Goal: Task Accomplishment & Management: Complete application form

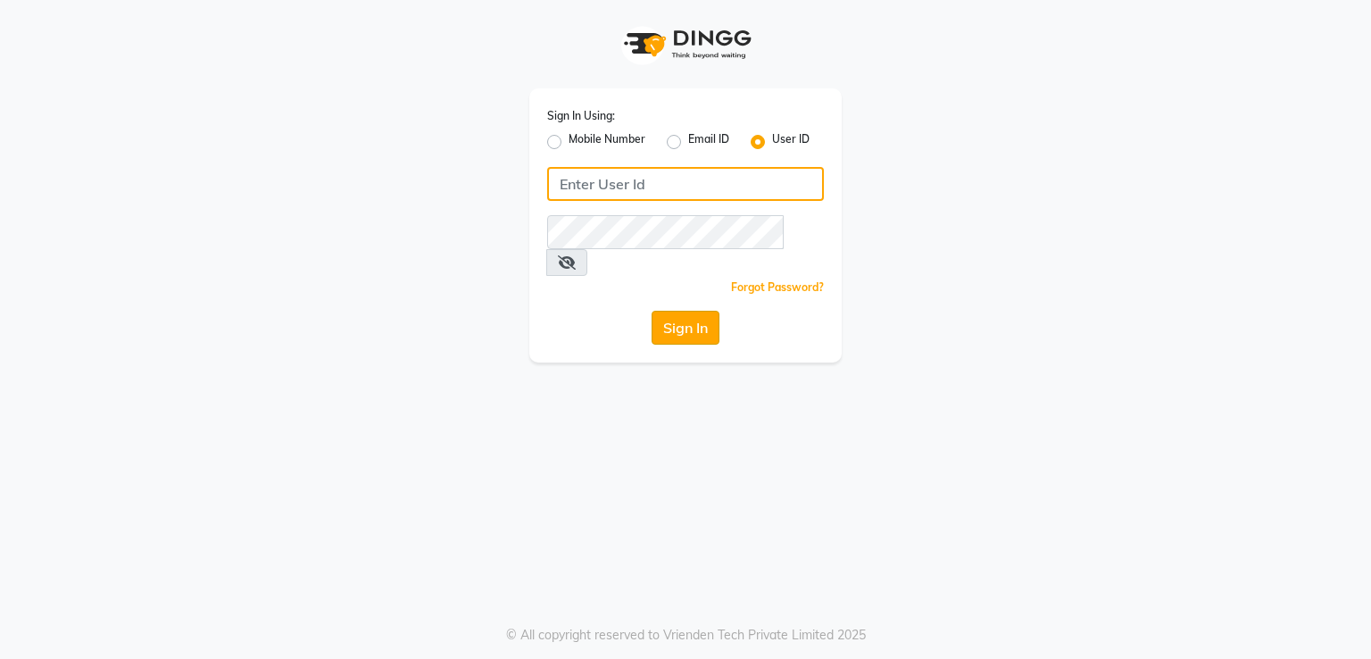
type input "melanin"
click at [667, 311] on button "Sign In" at bounding box center [685, 328] width 68 height 34
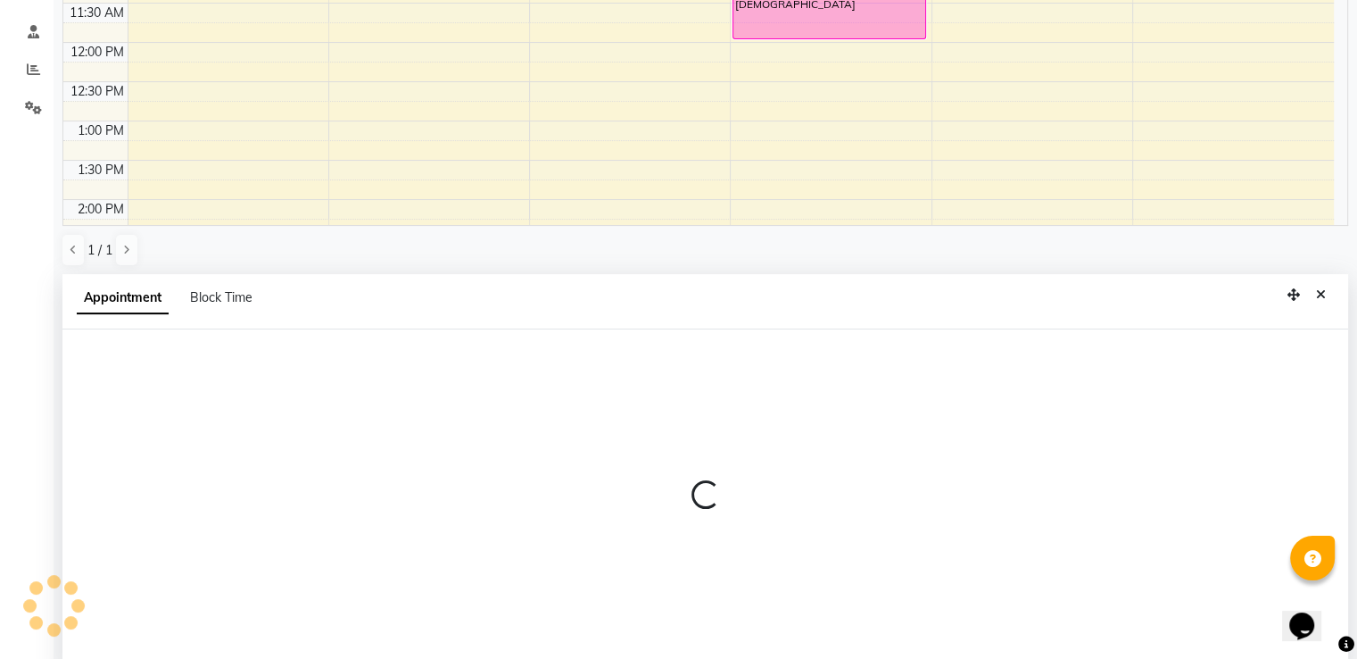
scroll to position [347, 0]
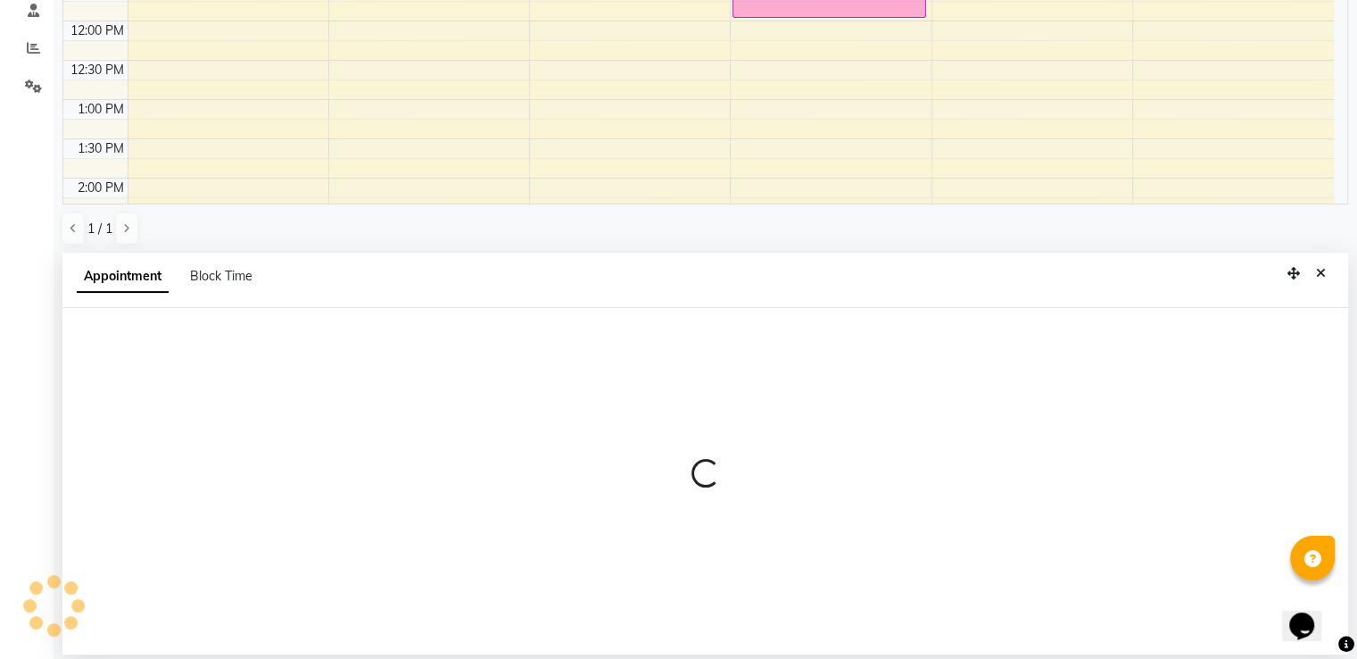
select select "85587"
select select "630"
select select "tentative"
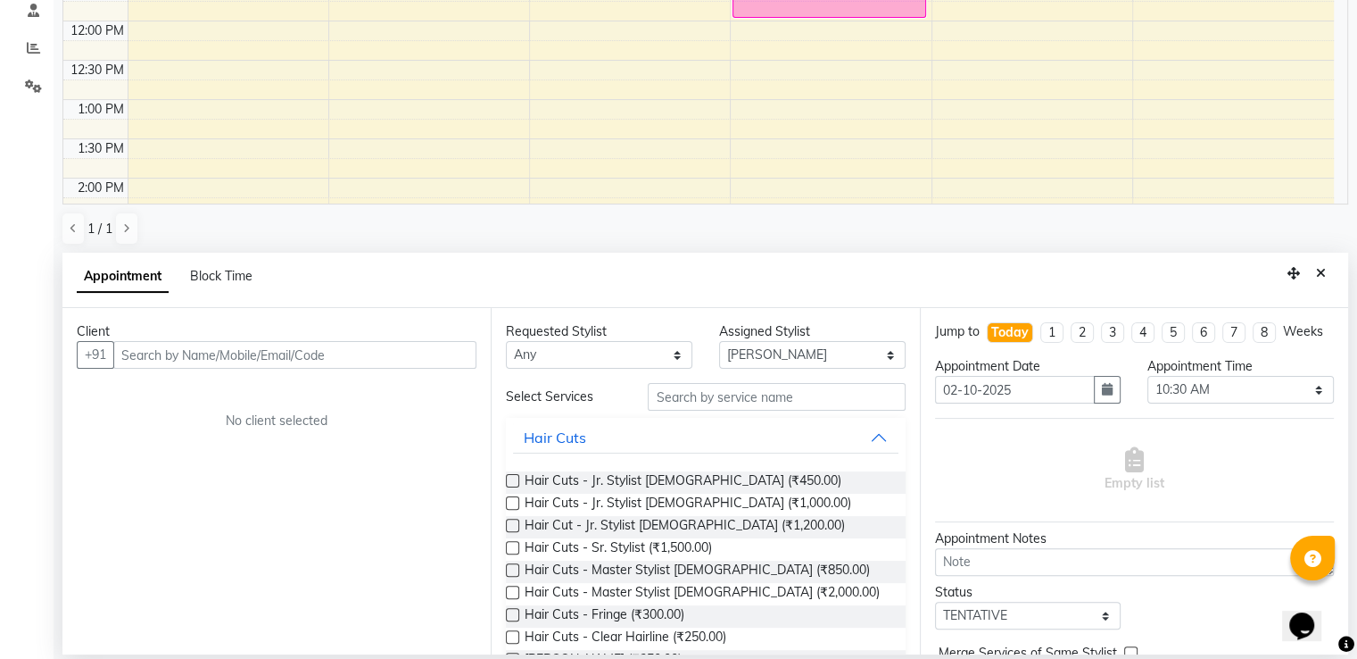
click at [256, 345] on input "text" at bounding box center [294, 355] width 363 height 28
type input "s"
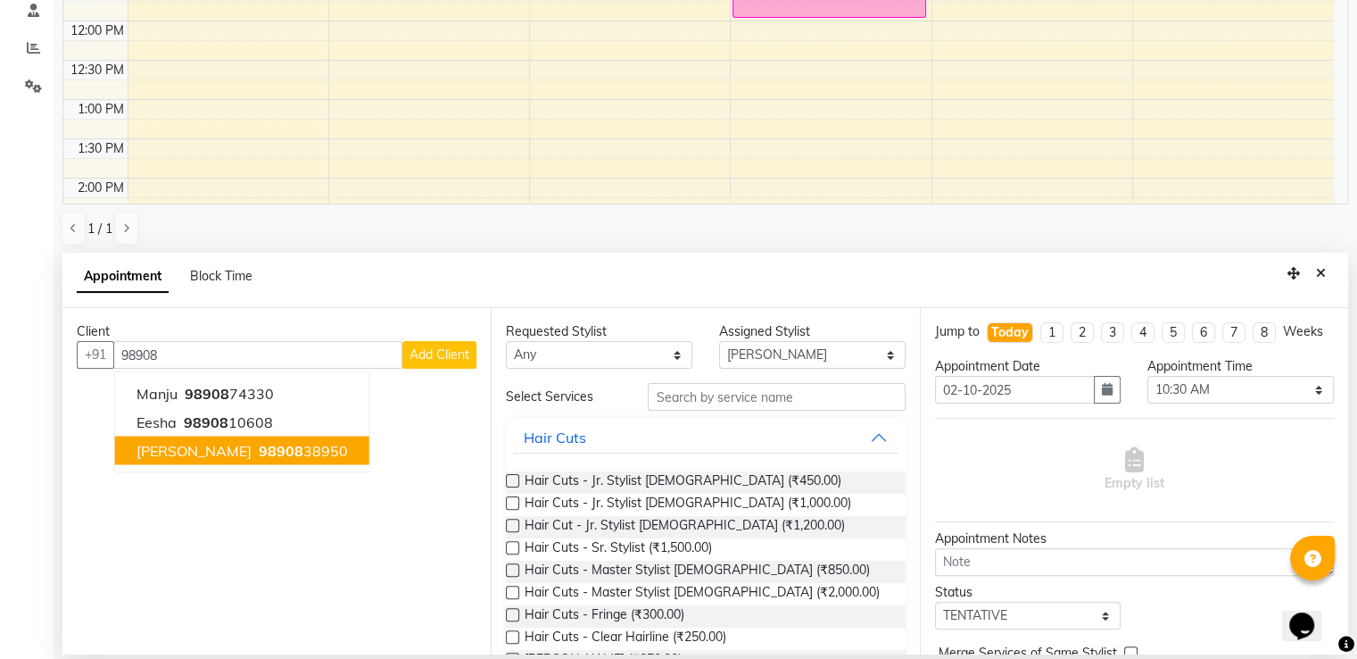
click at [187, 451] on span "[PERSON_NAME]" at bounding box center [194, 451] width 115 height 18
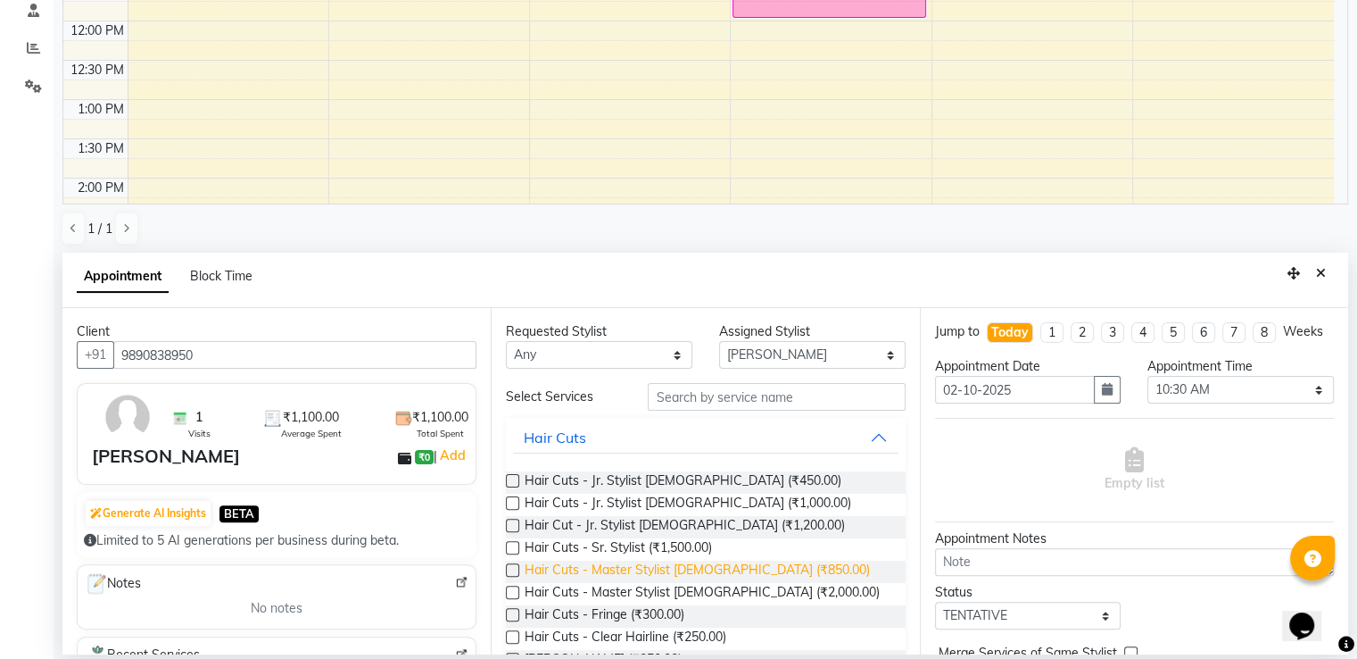
type input "9890838950"
click at [710, 573] on span "Hair Cuts - Master Stylist [DEMOGRAPHIC_DATA] (₹850.00)" at bounding box center [697, 571] width 345 height 22
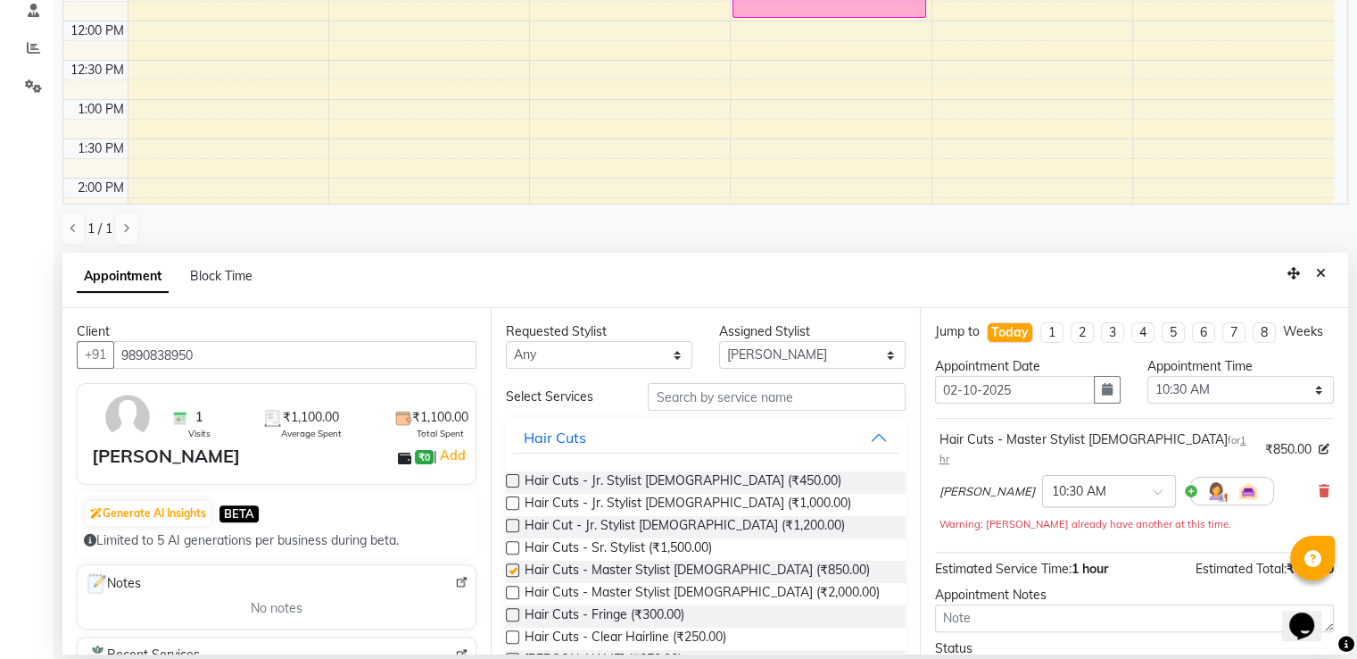
checkbox input "false"
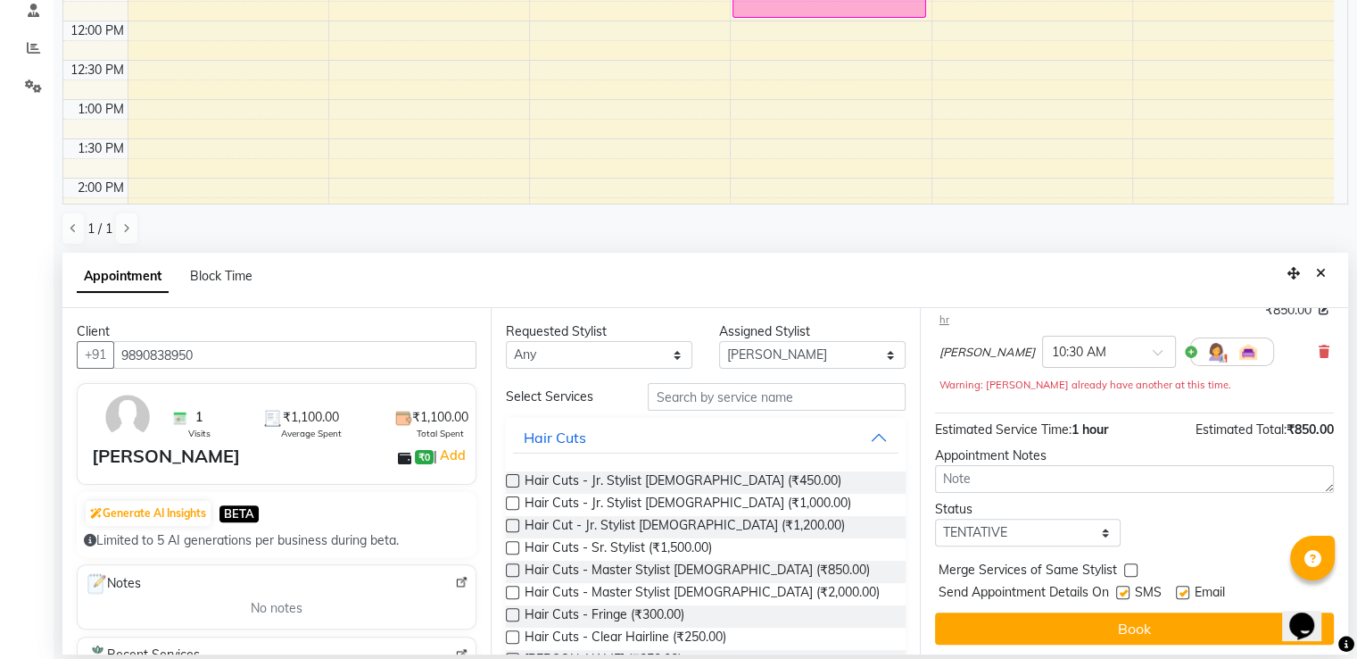
scroll to position [141, 0]
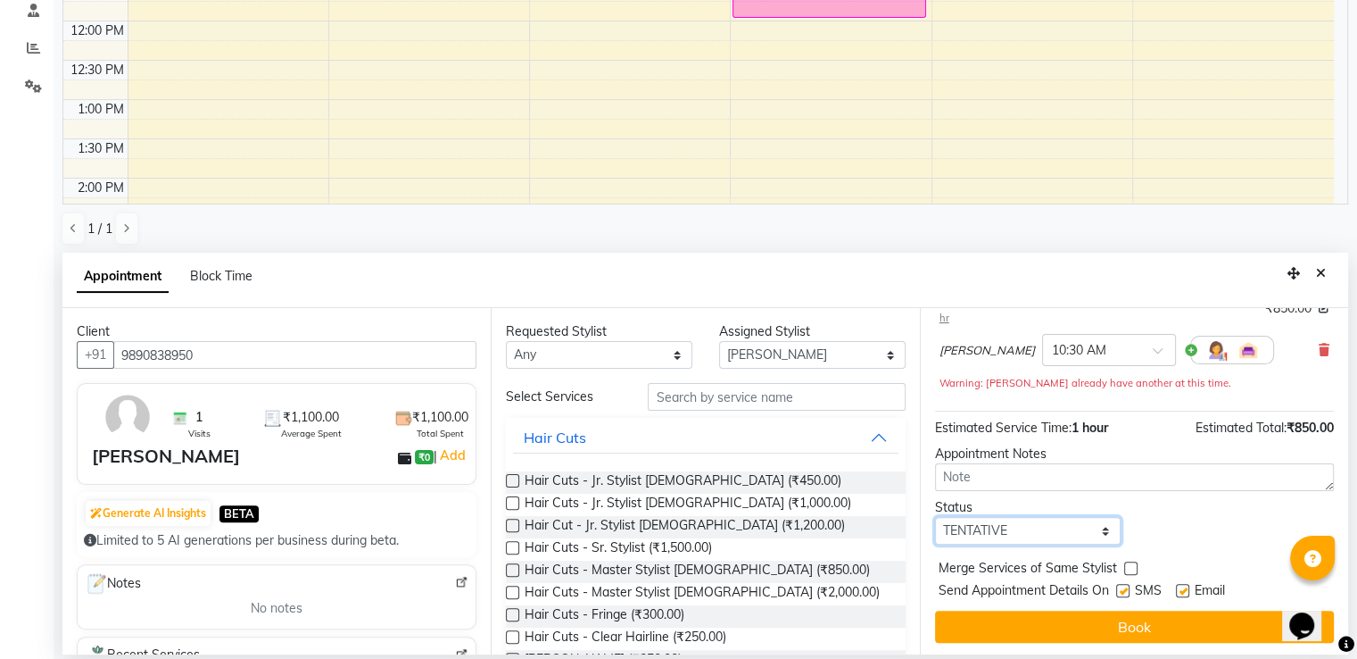
click at [1091, 531] on select "Select TENTATIVE CONFIRM CHECK-IN UPCOMING" at bounding box center [1028, 531] width 187 height 28
select select "confirm booking"
click at [935, 517] on select "Select TENTATIVE CONFIRM CHECK-IN UPCOMING" at bounding box center [1028, 531] width 187 height 28
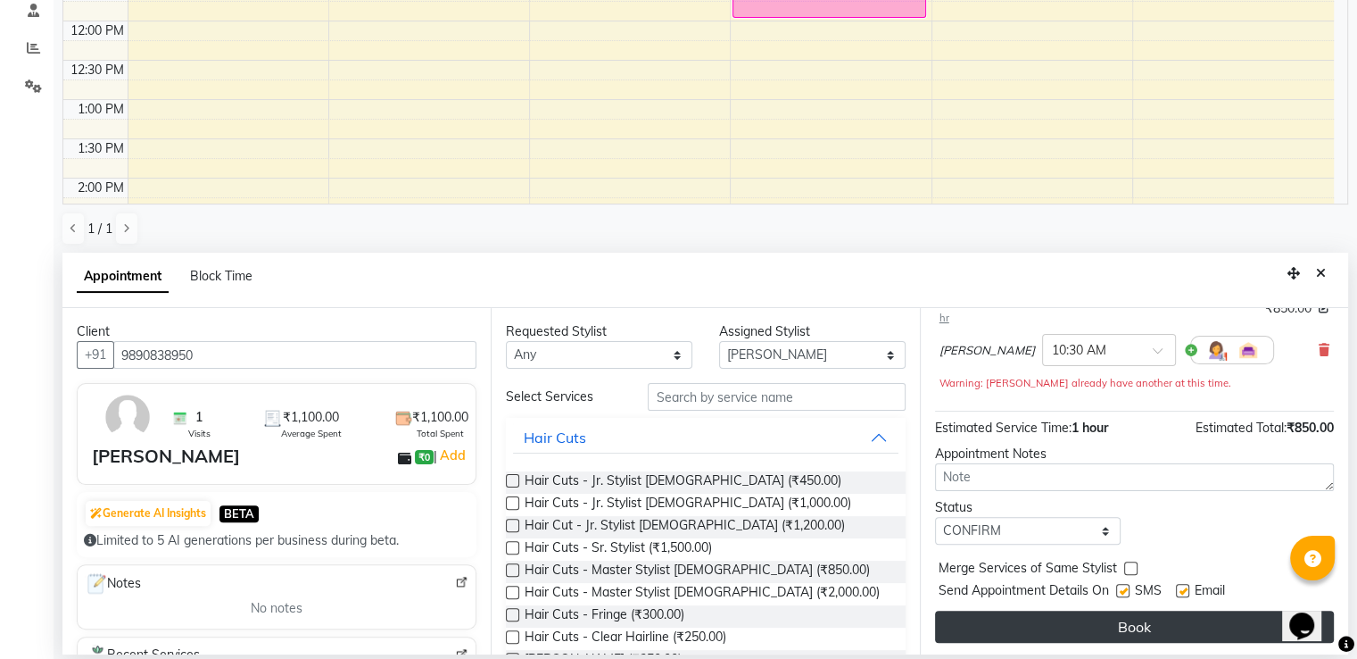
click at [1068, 621] on button "Book" at bounding box center [1134, 626] width 399 height 32
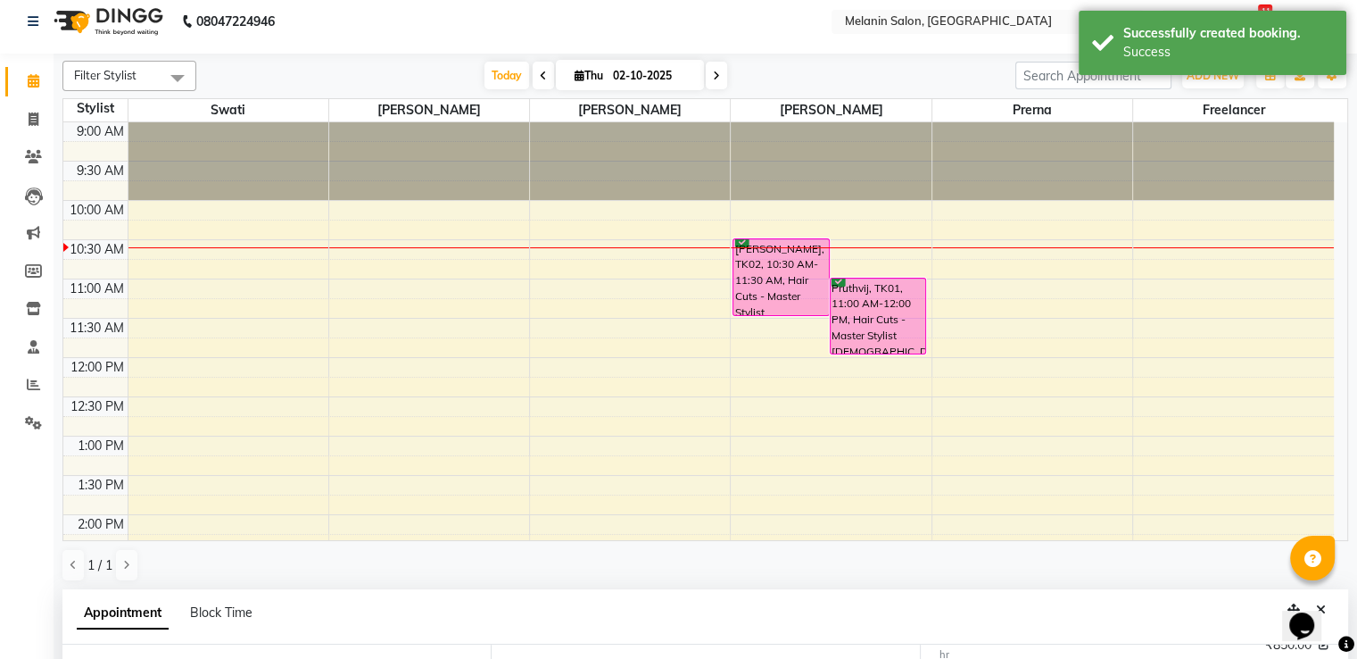
scroll to position [0, 0]
